Goal: Task Accomplishment & Management: Complete application form

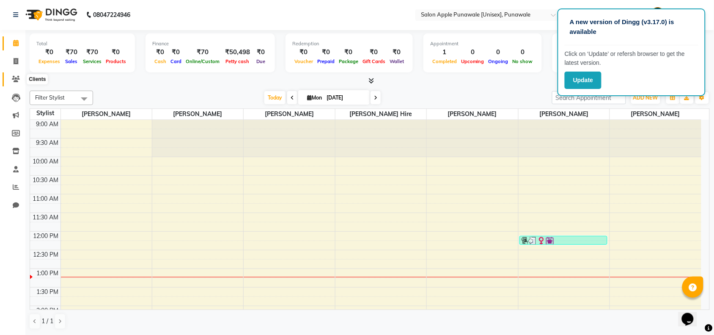
click at [16, 81] on icon at bounding box center [16, 79] width 8 height 6
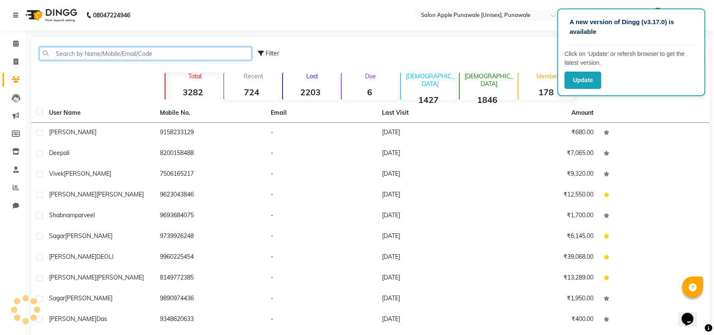
click at [128, 52] on input "text" at bounding box center [145, 53] width 212 height 13
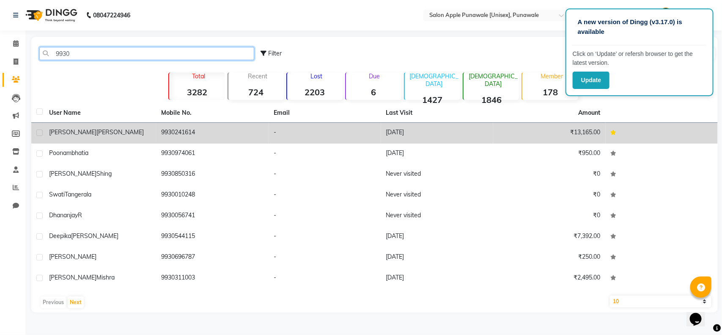
type input "9930"
click at [147, 143] on td "[PERSON_NAME]" at bounding box center [100, 133] width 113 height 21
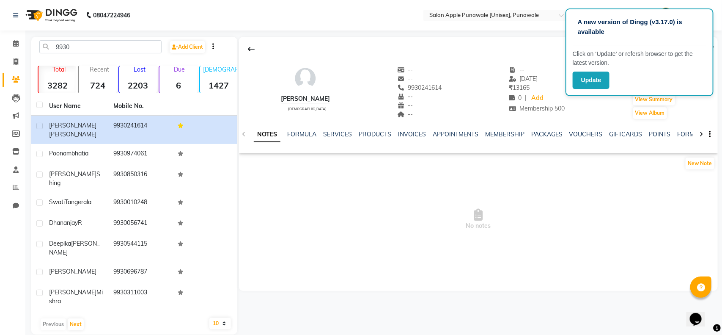
click at [412, 130] on div "INVOICES" at bounding box center [412, 134] width 28 height 9
click at [413, 132] on link "INVOICES" at bounding box center [412, 134] width 28 height 8
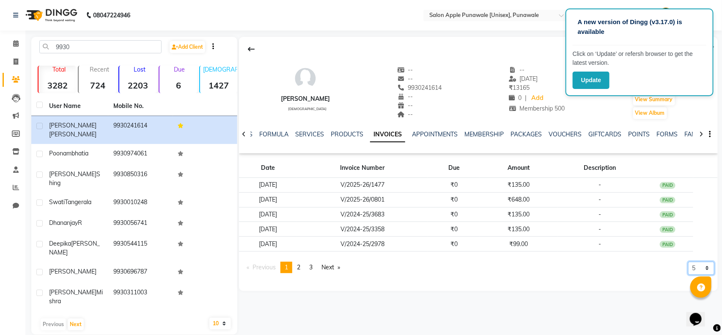
click at [703, 263] on select "5 10 50 100 500" at bounding box center [702, 268] width 26 height 13
select select "50"
click at [689, 275] on select "5 10 50 100 500" at bounding box center [702, 268] width 26 height 13
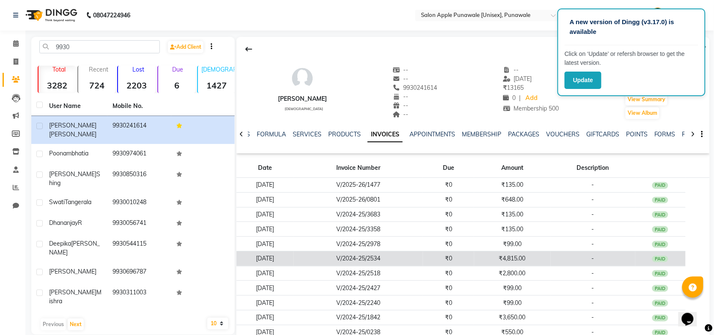
click at [559, 254] on td "-" at bounding box center [593, 258] width 85 height 15
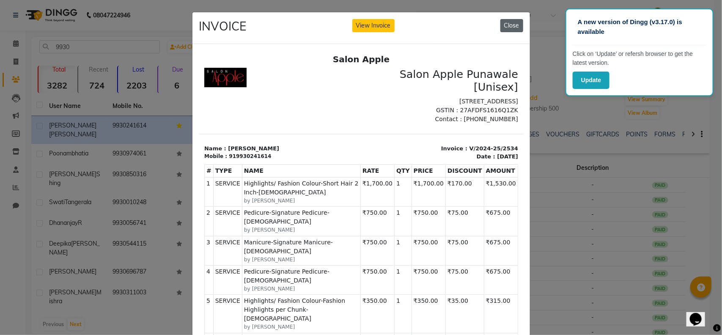
click at [506, 22] on button "Close" at bounding box center [512, 25] width 23 height 13
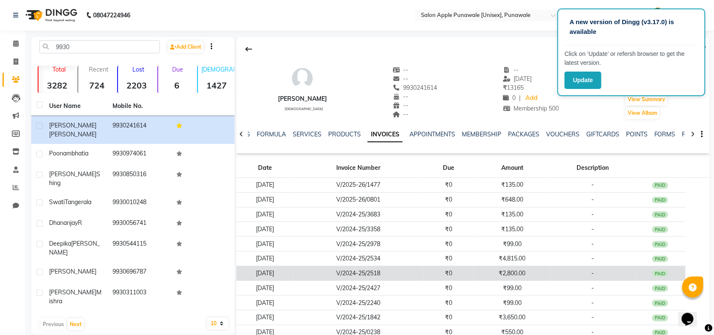
click at [474, 276] on td "₹0" at bounding box center [448, 273] width 51 height 15
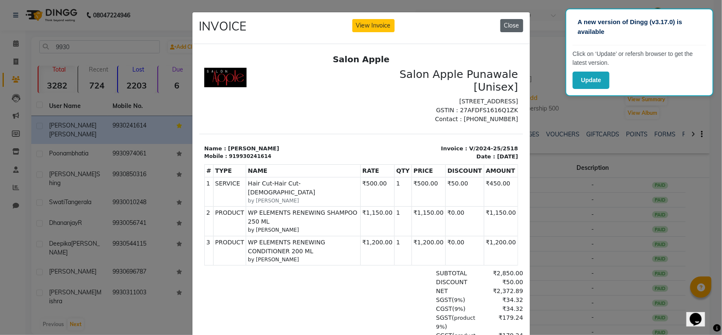
click at [513, 22] on button "Close" at bounding box center [512, 25] width 23 height 13
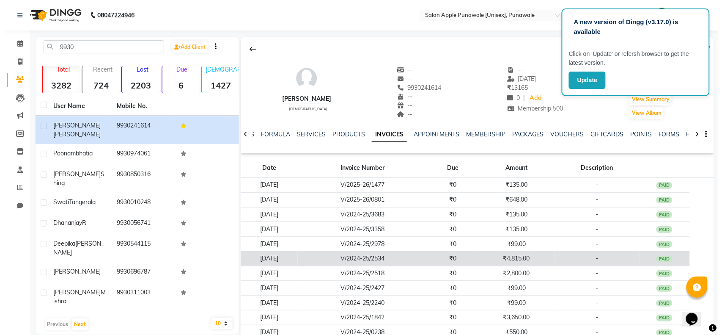
scroll to position [51, 0]
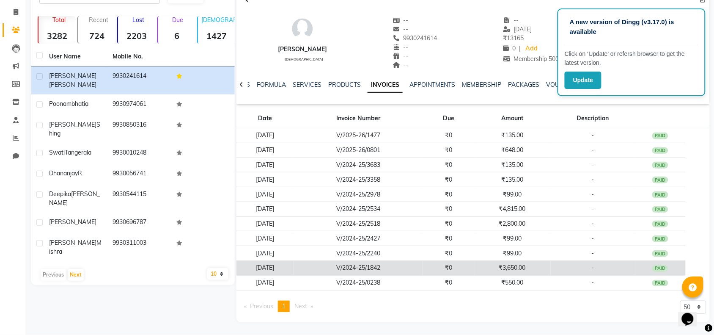
click at [470, 272] on td "₹0" at bounding box center [448, 268] width 51 height 15
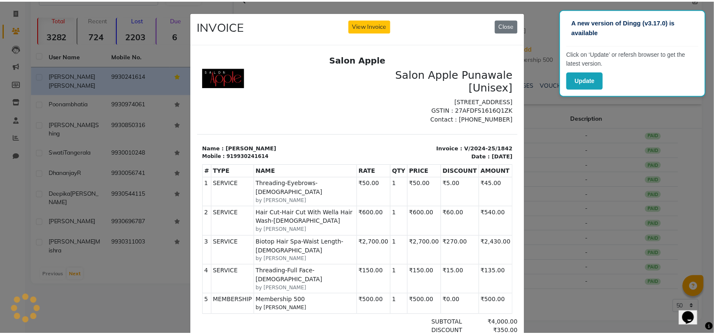
scroll to position [0, 0]
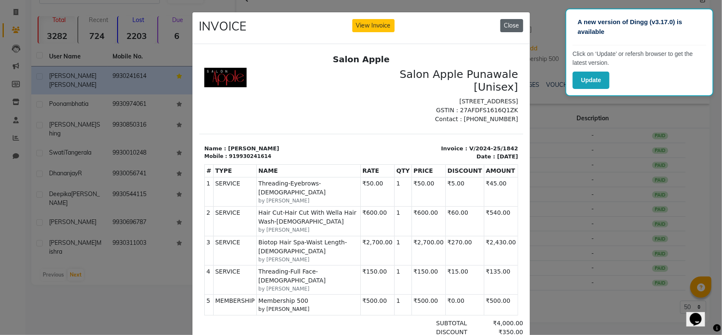
click at [506, 25] on button "Close" at bounding box center [512, 25] width 23 height 13
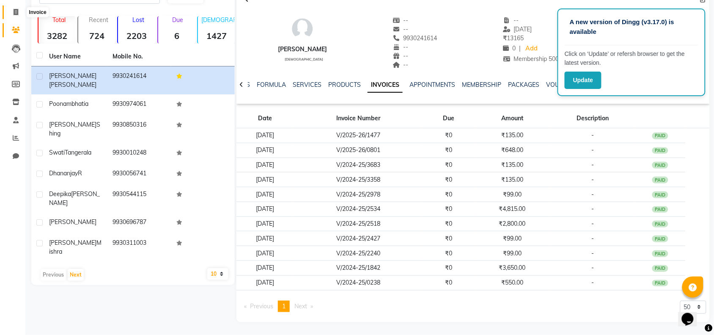
click at [14, 13] on icon at bounding box center [16, 12] width 5 height 6
select select "5421"
select select "service"
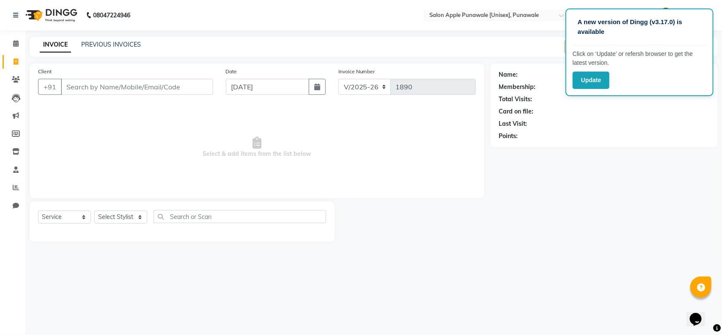
click at [119, 94] on div "+91" at bounding box center [125, 87] width 175 height 16
click at [128, 87] on input "Client" at bounding box center [137, 87] width 152 height 16
type input "a"
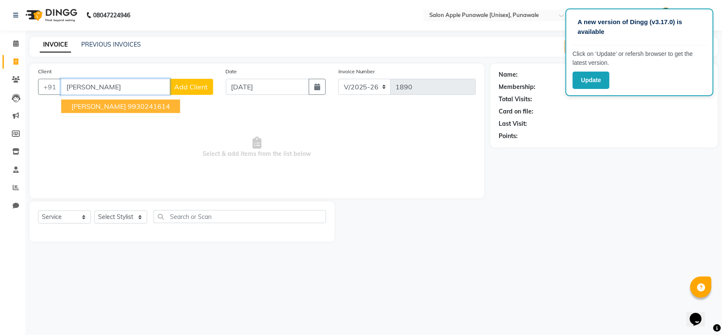
click at [113, 112] on button "[PERSON_NAME] 9930241614" at bounding box center [120, 106] width 119 height 14
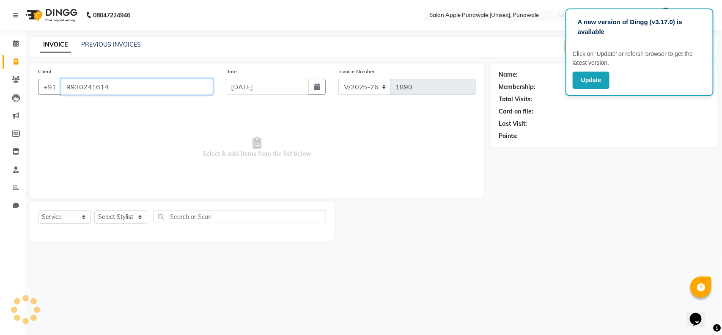
type input "9930241614"
select select "1: Object"
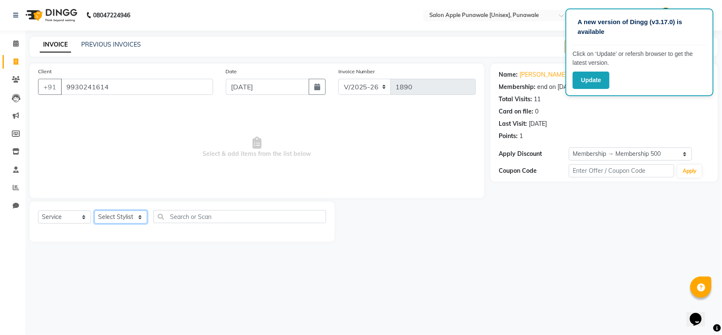
click at [126, 218] on select "Select Stylist [PERSON_NAME] Avi [PERSON_NAME] [PERSON_NAME] [PERSON_NAME] [PER…" at bounding box center [120, 216] width 53 height 13
select select "85508"
click at [94, 210] on select "Select Stylist [PERSON_NAME] Avi [PERSON_NAME] [PERSON_NAME] [PERSON_NAME] [PER…" at bounding box center [120, 216] width 53 height 13
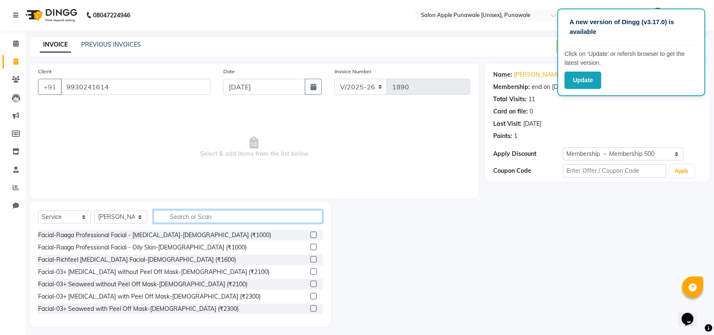
click at [223, 216] on input "text" at bounding box center [238, 216] width 169 height 13
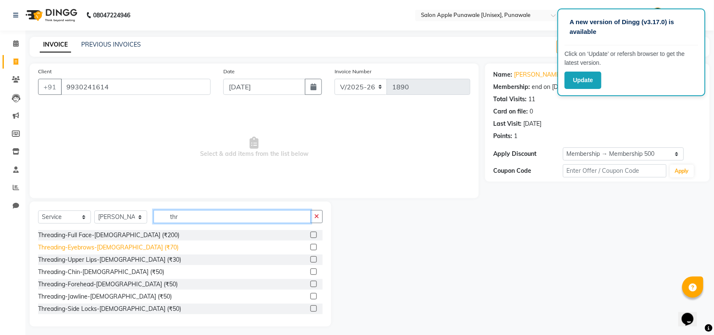
type input "thr"
click at [100, 249] on div "Threading-Eyebrows-[DEMOGRAPHIC_DATA] (₹70)" at bounding box center [108, 247] width 141 height 9
checkbox input "false"
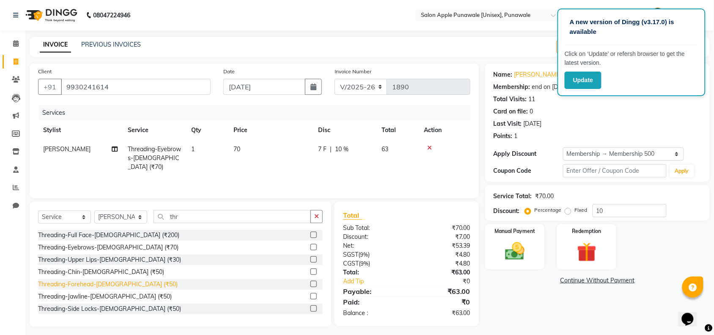
click at [94, 282] on div "Threading-Forehead-[DEMOGRAPHIC_DATA] (₹50)" at bounding box center [108, 284] width 140 height 9
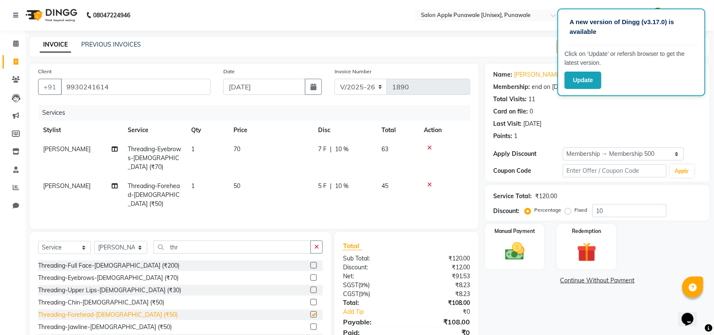
checkbox input "false"
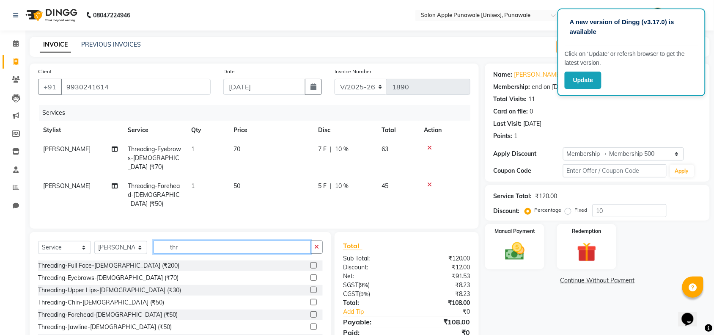
click at [187, 240] on input "thr" at bounding box center [232, 246] width 157 height 13
type input "t"
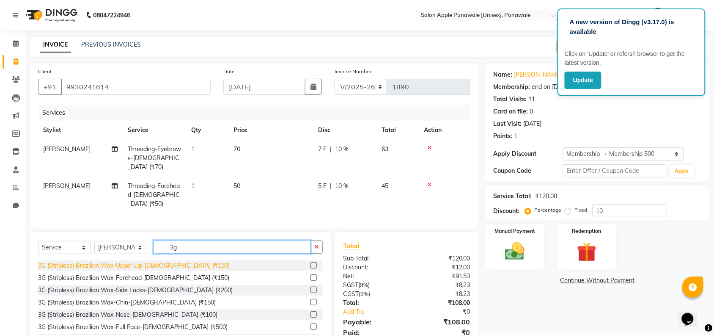
type input "3g"
click at [161, 261] on div "3G (Stripless) Brazilian Wax-Upper Lip-[DEMOGRAPHIC_DATA] (₹150)" at bounding box center [134, 265] width 192 height 9
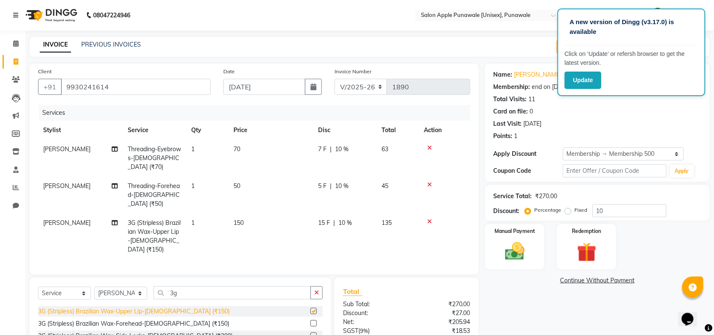
checkbox input "false"
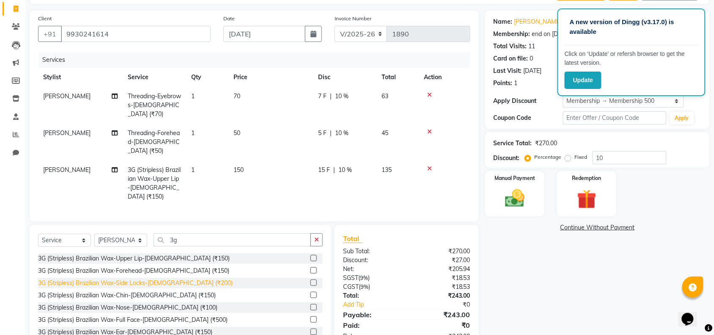
click at [143, 278] on div "3G (Stripless) Brazilian Wax-Side Locks-[DEMOGRAPHIC_DATA] (₹200)" at bounding box center [135, 282] width 195 height 9
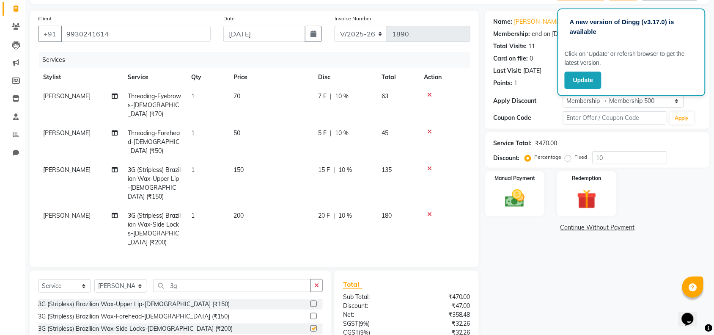
checkbox input "false"
click at [191, 279] on input "3g" at bounding box center [232, 285] width 157 height 13
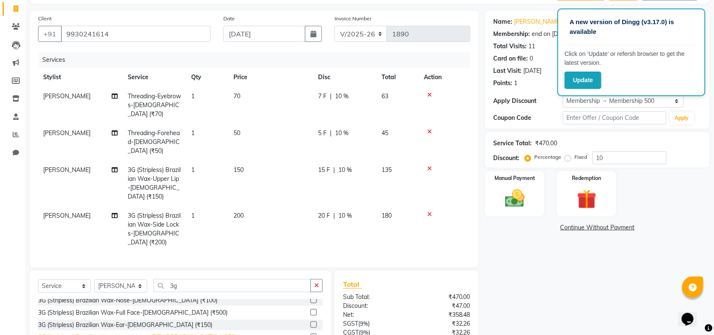
click at [126, 333] on div "3G (Stripless) Brazilian Wax-Under Arms-[DEMOGRAPHIC_DATA] (₹250)" at bounding box center [137, 337] width 198 height 9
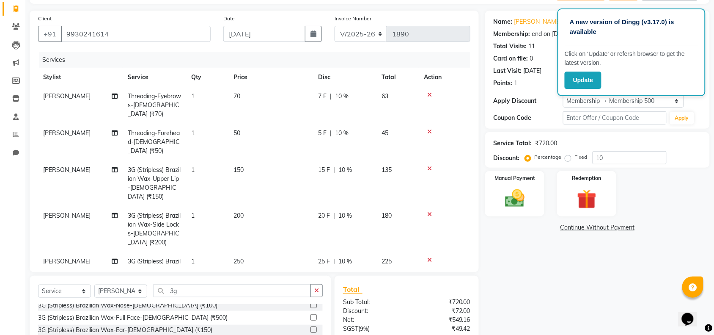
checkbox input "false"
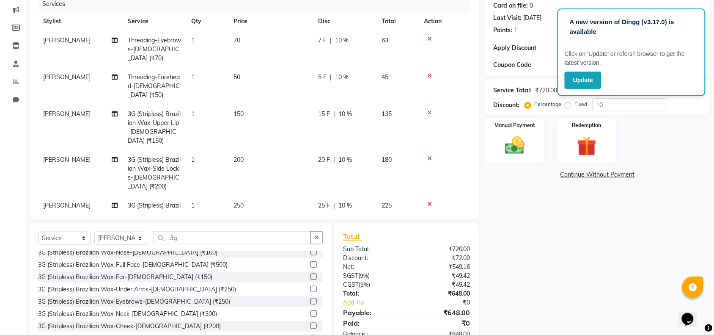
scroll to position [4, 0]
click at [531, 152] on img at bounding box center [515, 145] width 33 height 23
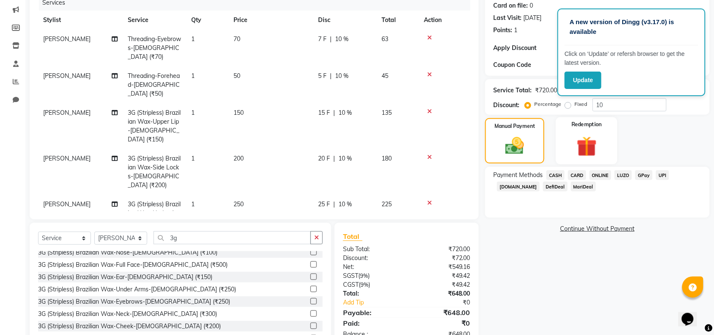
scroll to position [53, 0]
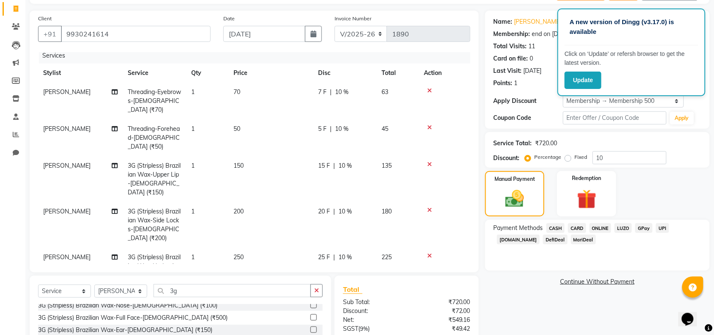
click at [557, 225] on span "CASH" at bounding box center [556, 228] width 18 height 10
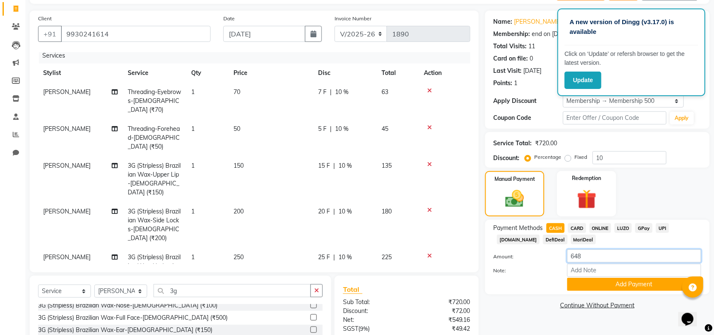
click at [606, 256] on input "648" at bounding box center [635, 255] width 134 height 13
type input "600"
click at [600, 289] on button "Add Payment" at bounding box center [635, 284] width 134 height 13
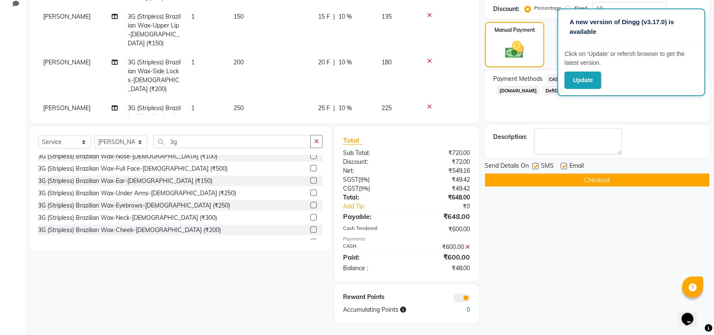
scroll to position [149, 0]
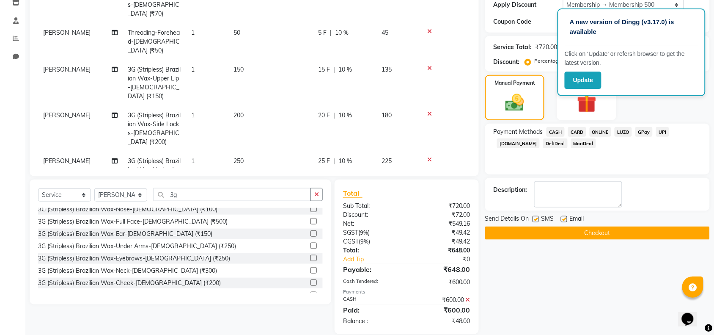
click at [605, 127] on span "ONLINE" at bounding box center [601, 132] width 22 height 10
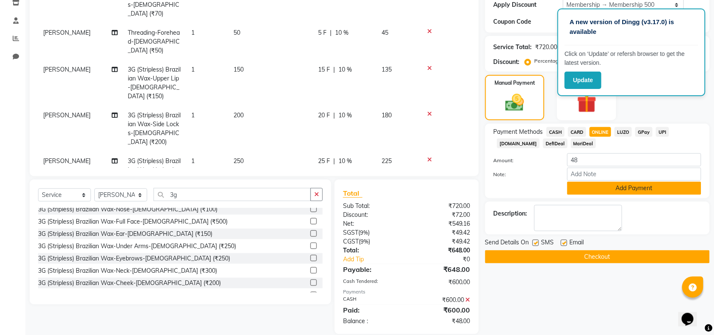
click at [615, 188] on button "Add Payment" at bounding box center [635, 188] width 134 height 13
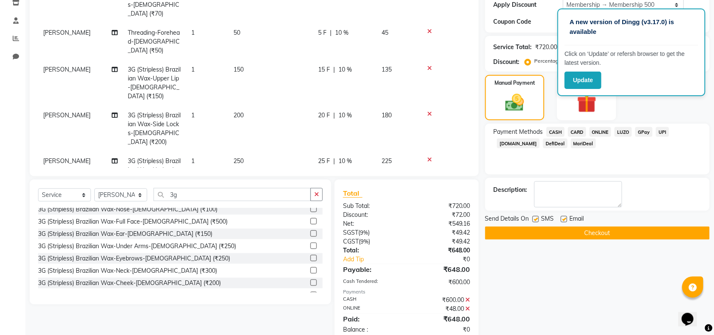
click at [570, 238] on button "Checkout" at bounding box center [597, 232] width 225 height 13
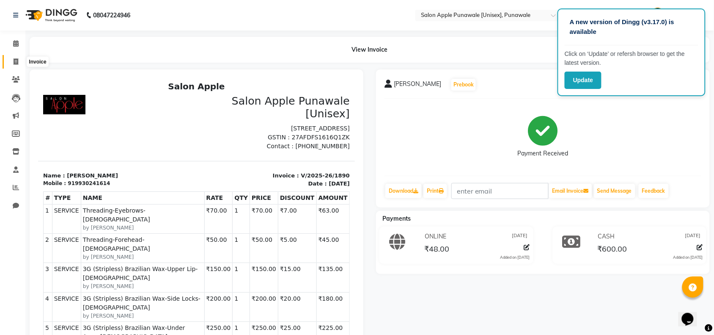
click at [14, 60] on icon at bounding box center [16, 61] width 5 height 6
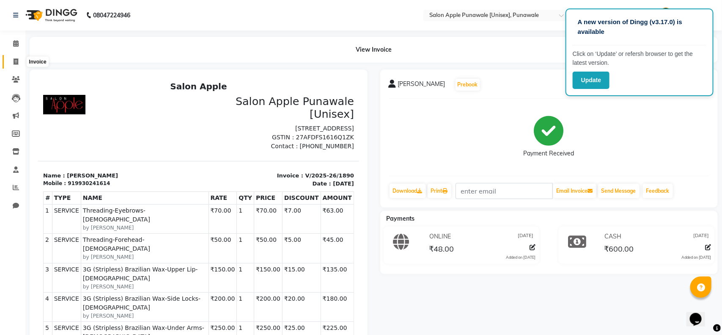
select select "5421"
select select "service"
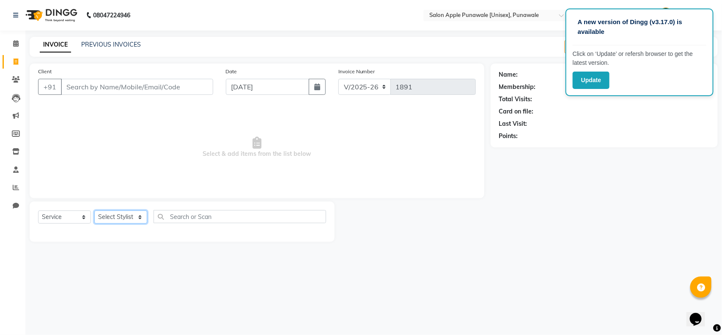
click at [125, 217] on select "Select Stylist [PERSON_NAME] Avi [PERSON_NAME] [PERSON_NAME] [PERSON_NAME] [PER…" at bounding box center [120, 216] width 53 height 13
select select "80185"
click at [94, 210] on select "Select Stylist [PERSON_NAME] Avi [PERSON_NAME] [PERSON_NAME] [PERSON_NAME] [PER…" at bounding box center [120, 216] width 53 height 13
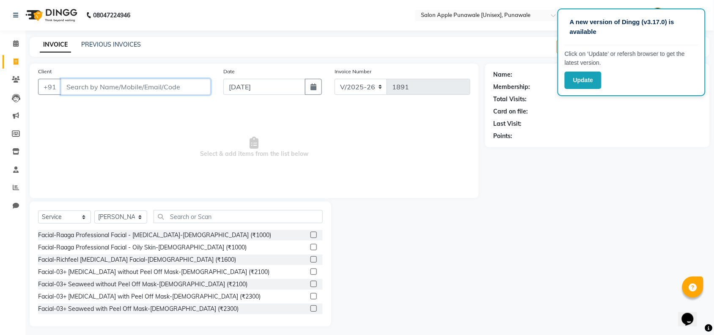
click at [108, 88] on input "Client" at bounding box center [136, 87] width 150 height 16
click at [80, 88] on input "724957644" at bounding box center [114, 87] width 107 height 16
click at [81, 88] on input "724957644" at bounding box center [114, 87] width 107 height 16
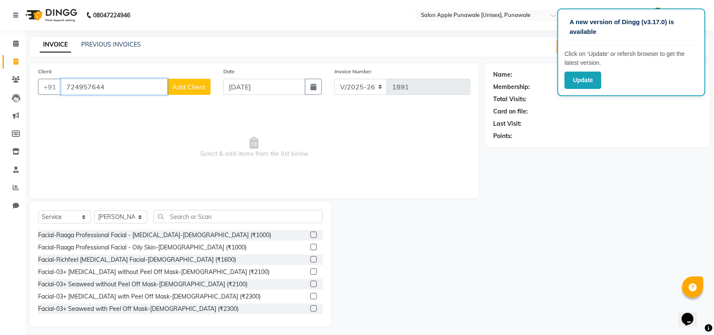
click at [83, 85] on input "724957644" at bounding box center [114, 87] width 107 height 16
type input "7249357644"
click at [180, 87] on span "Add Client" at bounding box center [188, 87] width 33 height 8
select select "22"
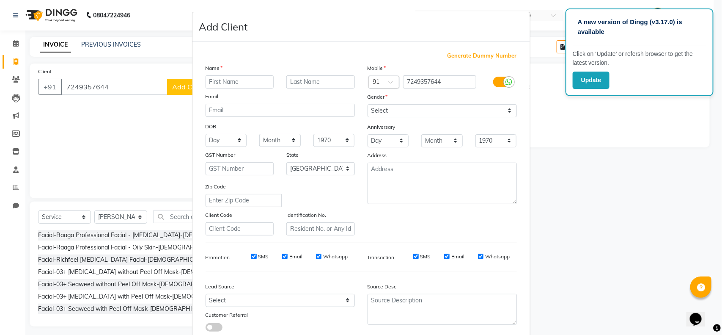
click at [206, 84] on input "text" at bounding box center [240, 81] width 69 height 13
click at [235, 76] on input "Prathmeh" at bounding box center [240, 81] width 69 height 13
type input "[PERSON_NAME]"
click at [314, 77] on input "text" at bounding box center [321, 81] width 69 height 13
type input "[PERSON_NAME]"
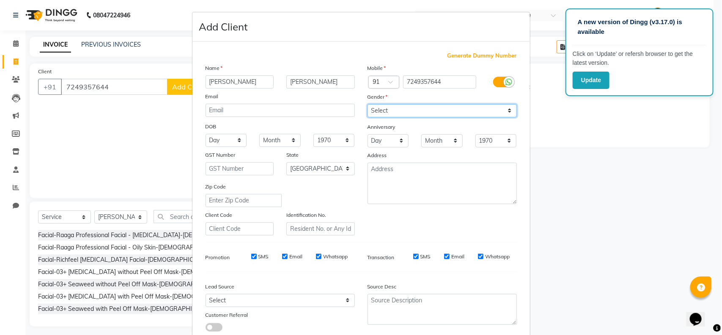
click at [383, 111] on select "Select [DEMOGRAPHIC_DATA] [DEMOGRAPHIC_DATA] Other Prefer Not To Say" at bounding box center [442, 110] width 149 height 13
select select "[DEMOGRAPHIC_DATA]"
click at [368, 104] on select "Select [DEMOGRAPHIC_DATA] [DEMOGRAPHIC_DATA] Other Prefer Not To Say" at bounding box center [442, 110] width 149 height 13
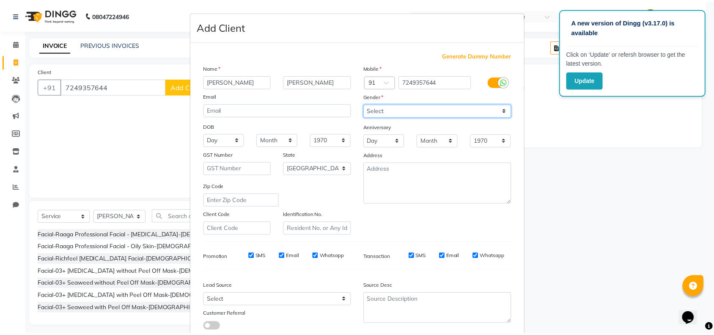
scroll to position [53, 0]
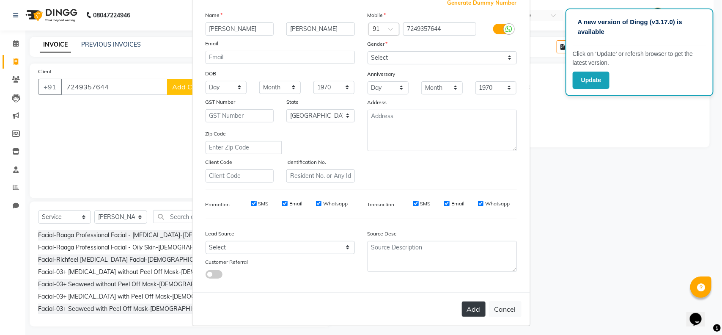
click at [481, 307] on button "Add" at bounding box center [474, 308] width 24 height 15
select select
select select "null"
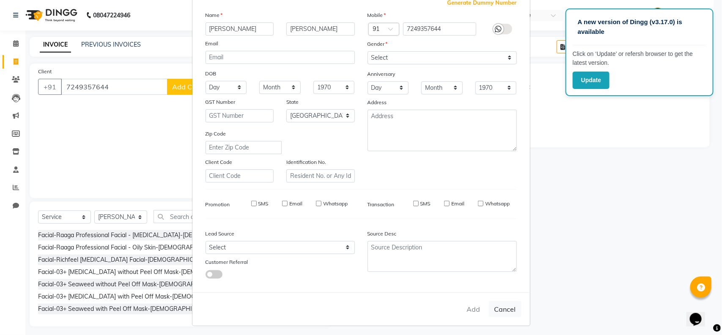
select select
checkbox input "false"
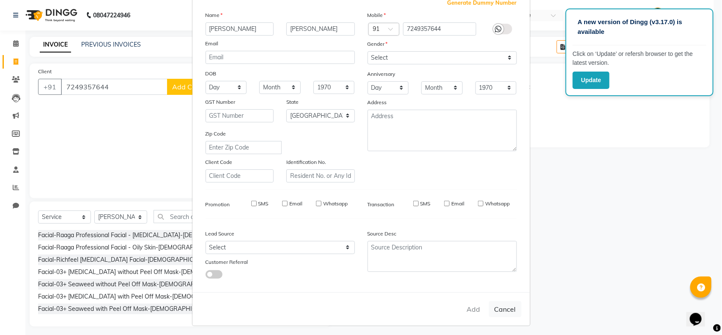
checkbox input "false"
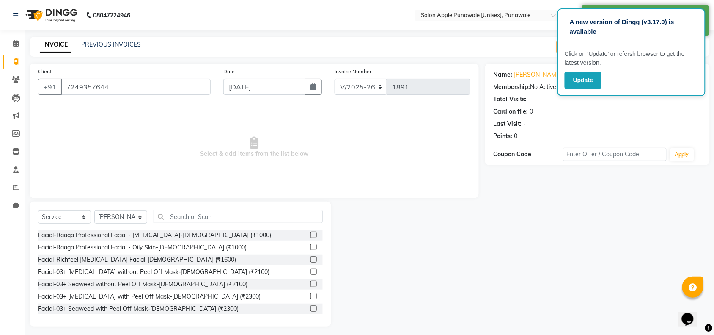
scroll to position [3, 0]
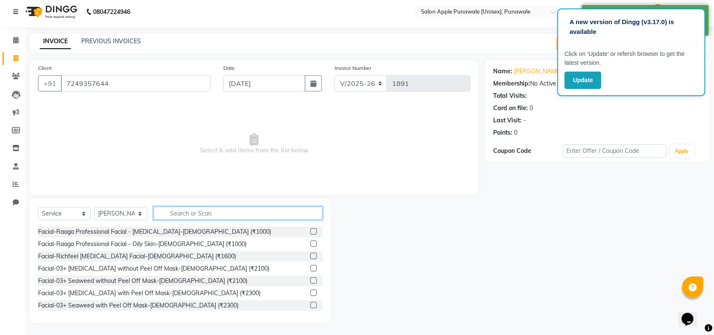
click at [173, 212] on input "text" at bounding box center [238, 213] width 169 height 13
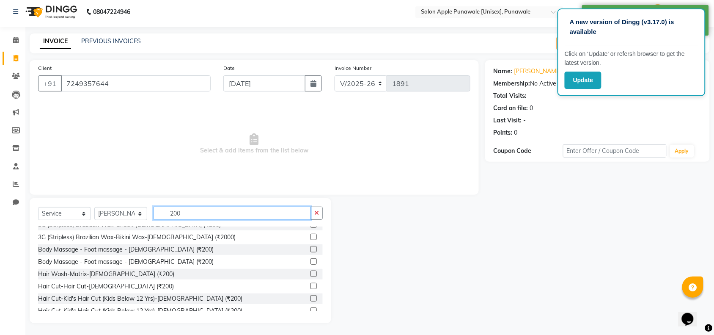
scroll to position [106, 0]
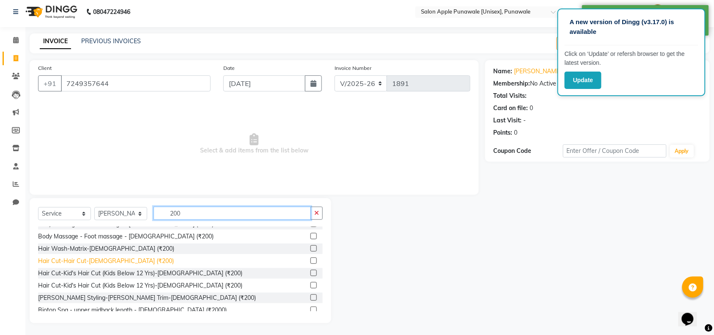
type input "200"
click at [91, 264] on div "Hair Cut-Hair Cut-[DEMOGRAPHIC_DATA] (₹200)" at bounding box center [106, 260] width 136 height 9
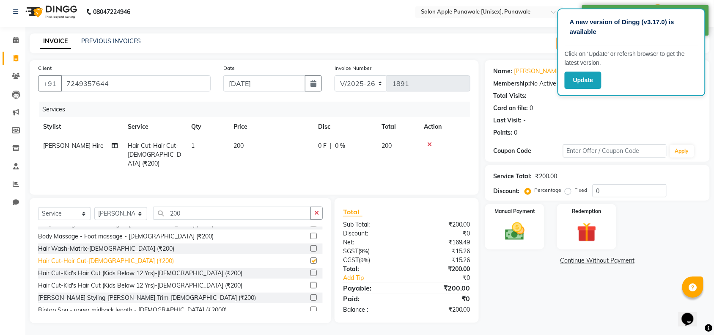
checkbox input "false"
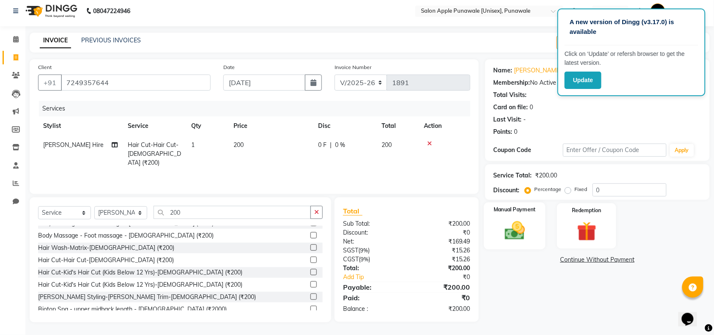
click at [518, 224] on img at bounding box center [515, 230] width 33 height 23
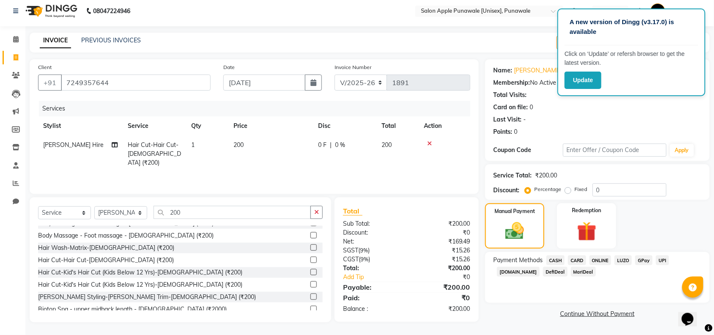
click at [599, 262] on span "ONLINE" at bounding box center [601, 260] width 22 height 10
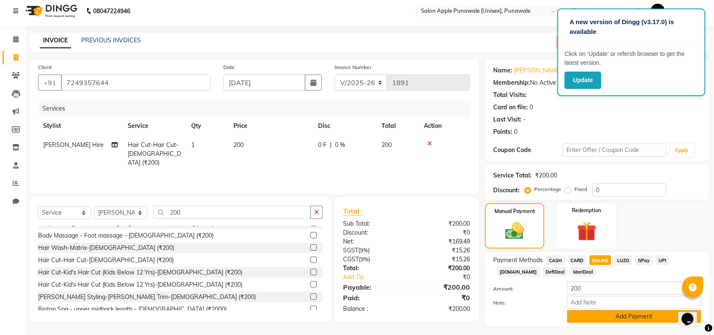
scroll to position [25, 0]
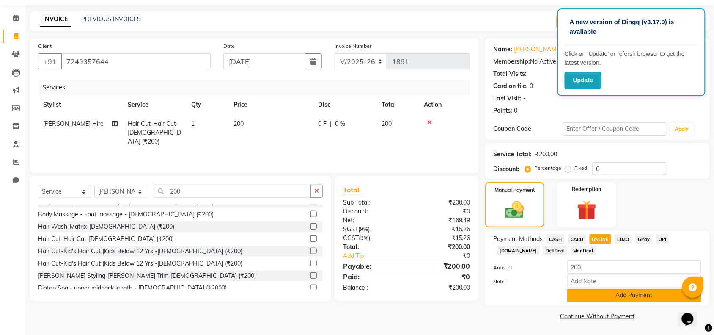
click at [602, 296] on button "Add Payment" at bounding box center [635, 295] width 134 height 13
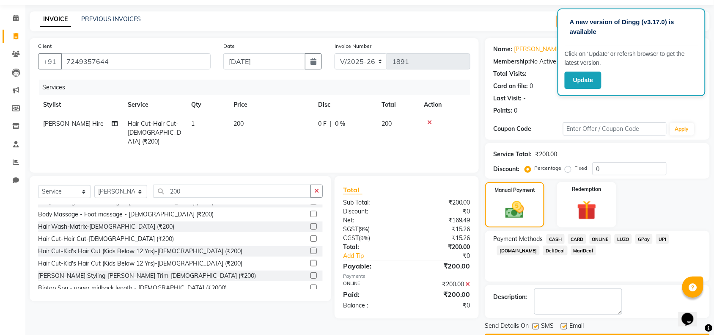
scroll to position [50, 0]
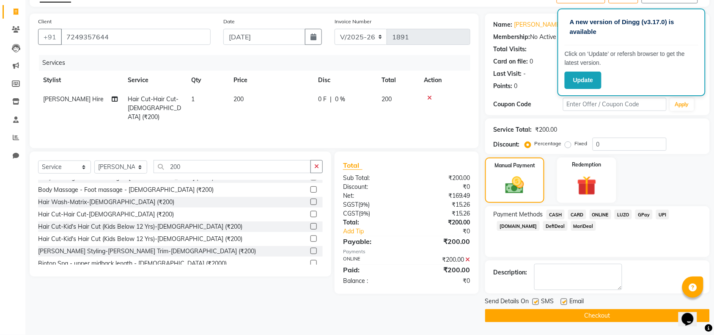
click at [589, 312] on button "Checkout" at bounding box center [597, 315] width 225 height 13
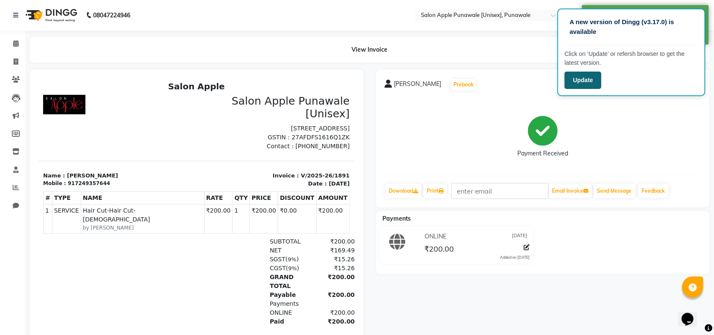
click at [583, 80] on button "Update" at bounding box center [583, 80] width 37 height 17
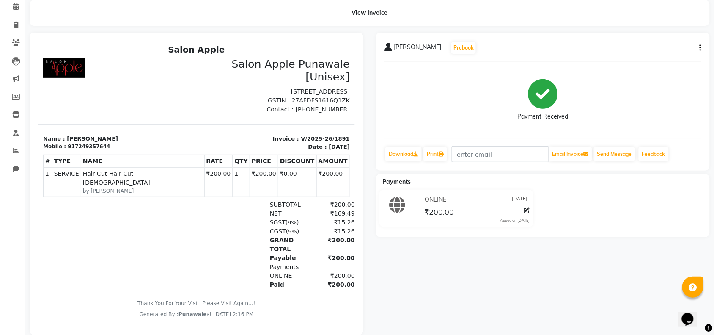
scroll to position [4, 0]
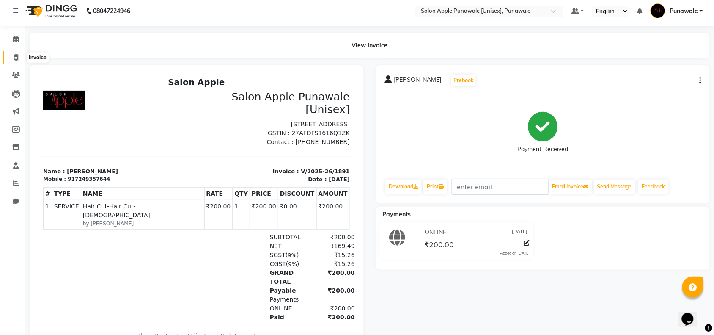
click at [16, 53] on span at bounding box center [15, 58] width 15 height 10
select select "5421"
select select "service"
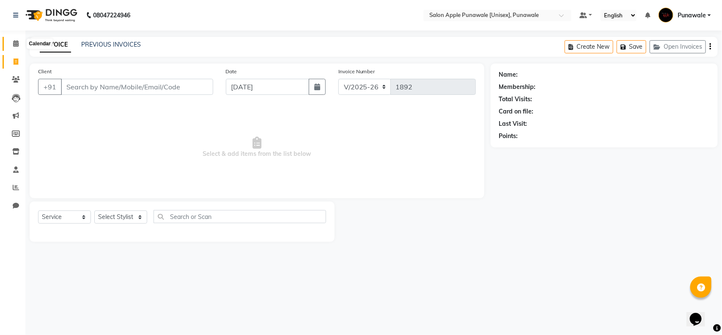
click at [16, 46] on icon at bounding box center [16, 43] width 6 height 6
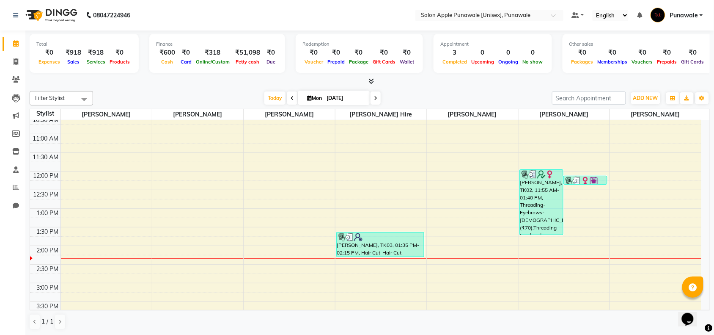
scroll to position [126, 0]
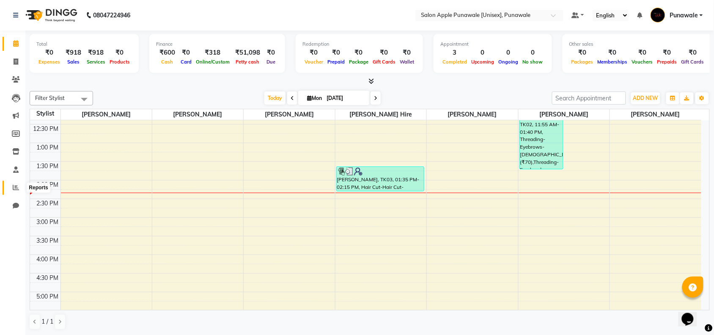
click at [11, 189] on span at bounding box center [15, 188] width 15 height 10
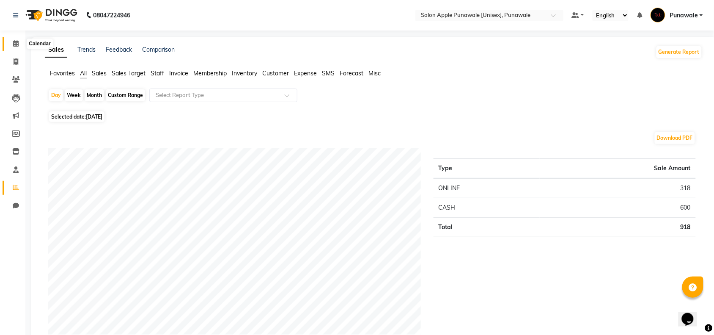
click at [18, 45] on span at bounding box center [15, 44] width 15 height 10
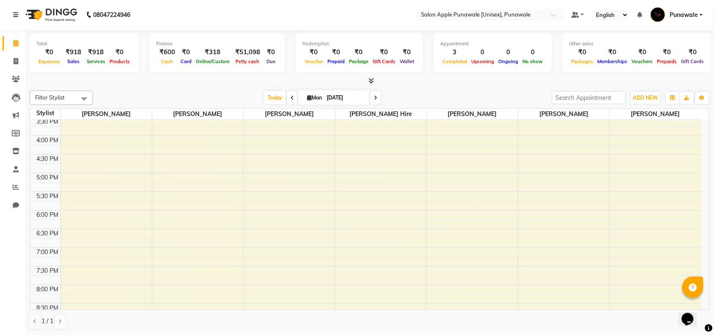
scroll to position [159, 0]
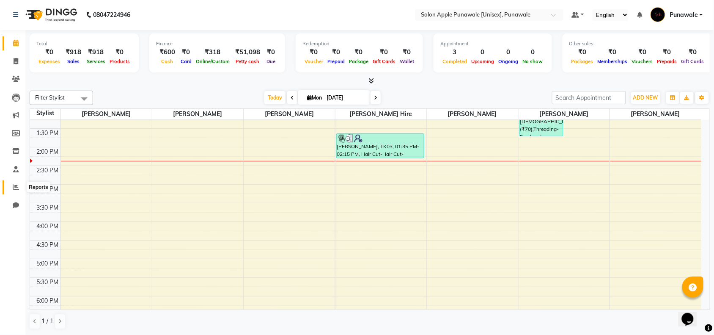
click at [15, 187] on icon at bounding box center [16, 187] width 6 height 6
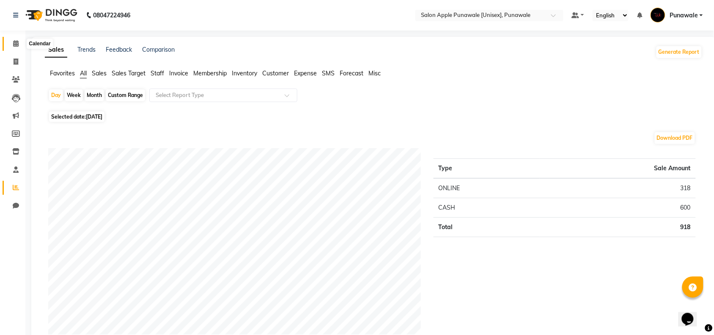
click at [16, 43] on icon at bounding box center [16, 43] width 6 height 6
